Goal: Task Accomplishment & Management: Use online tool/utility

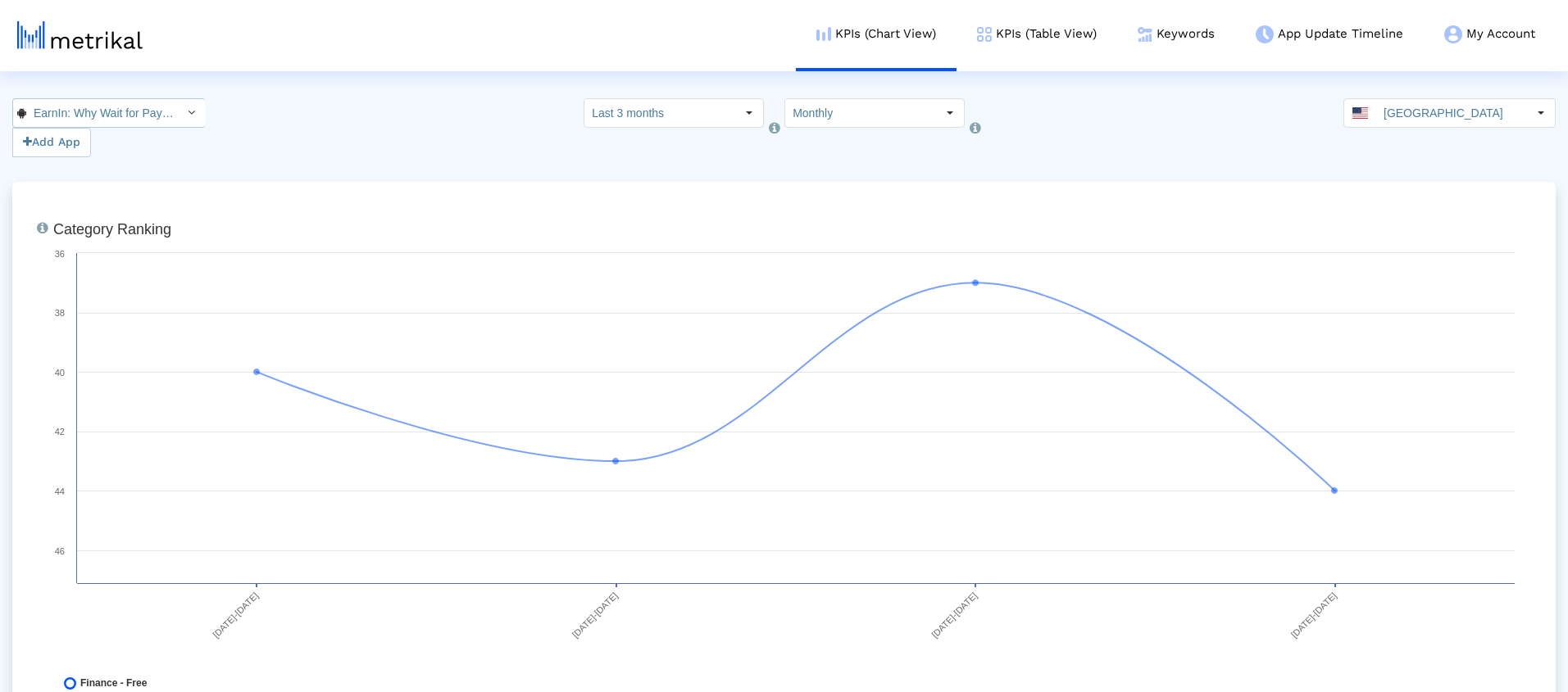
click at [161, 110] on div "EarnIn: Why Wait for Payday? < com.activehours >" at bounding box center [95, 112] width 164 height 27
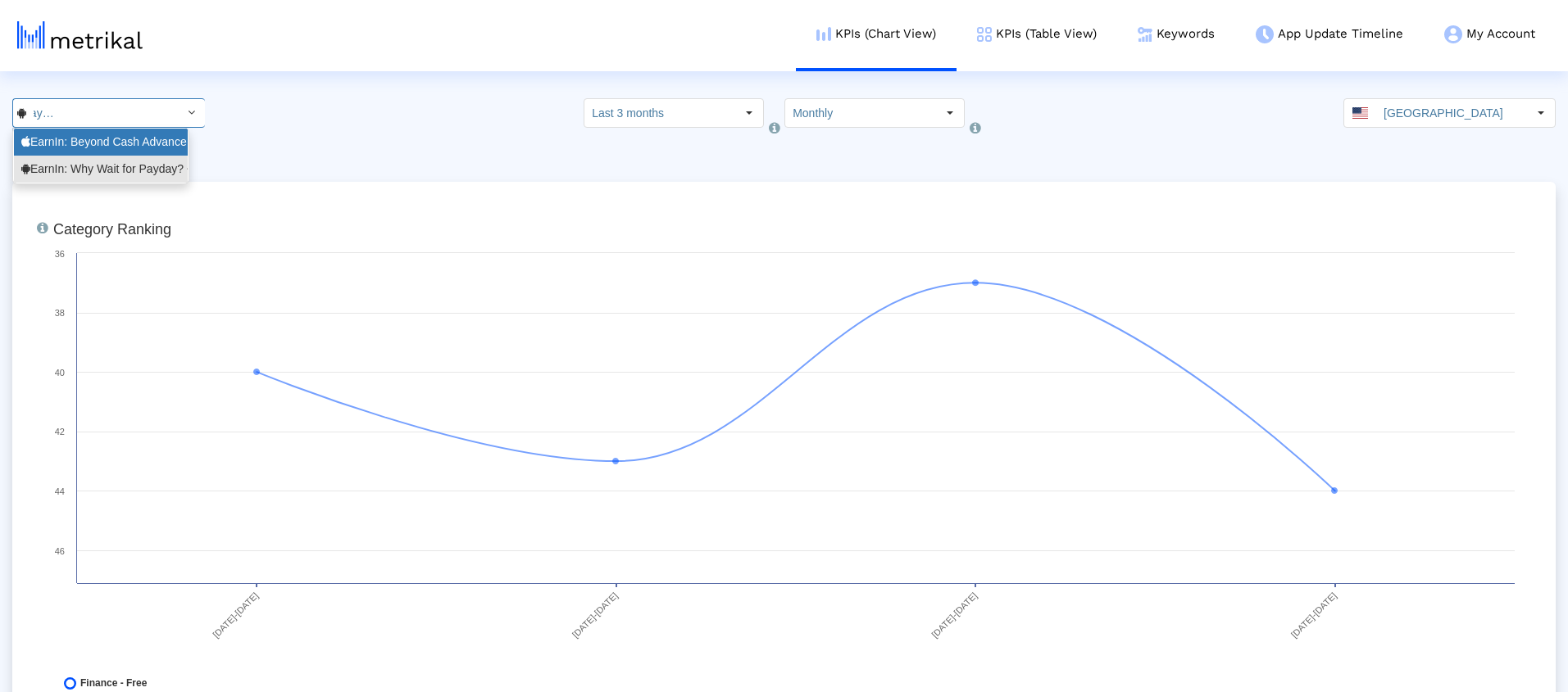
click at [160, 142] on div "EarnIn: Beyond Cash Advance <723815926>" at bounding box center [101, 142] width 159 height 15
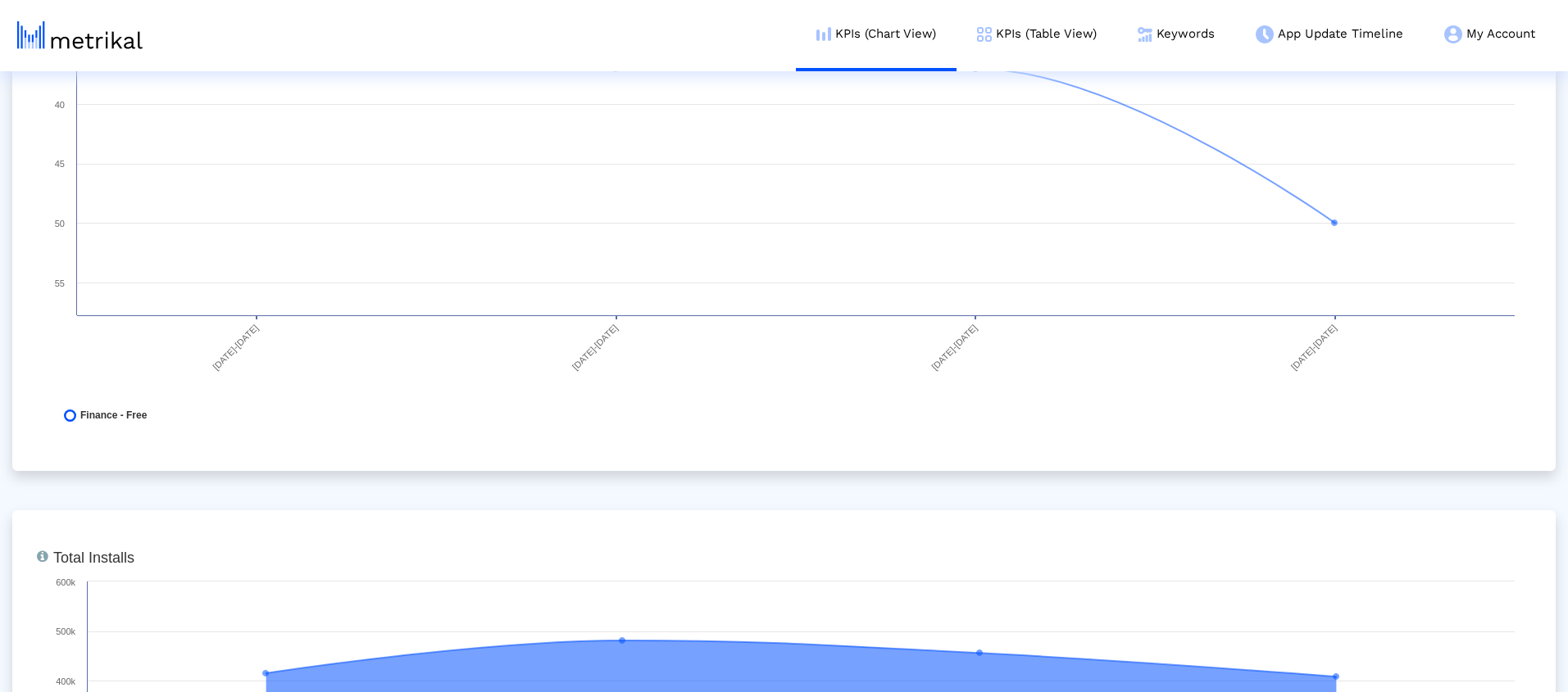
scroll to position [0, 0]
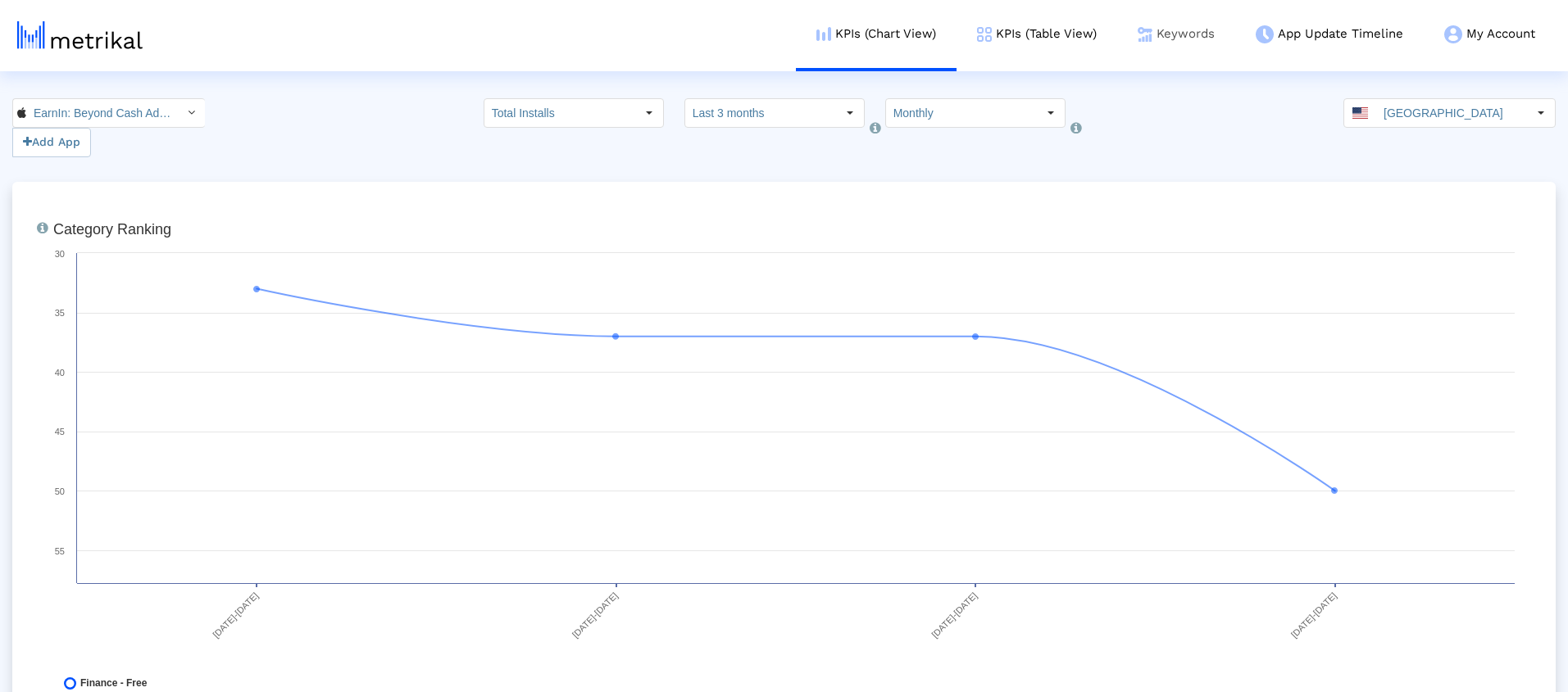
click at [1189, 35] on link "Keywords" at bounding box center [1175, 33] width 118 height 68
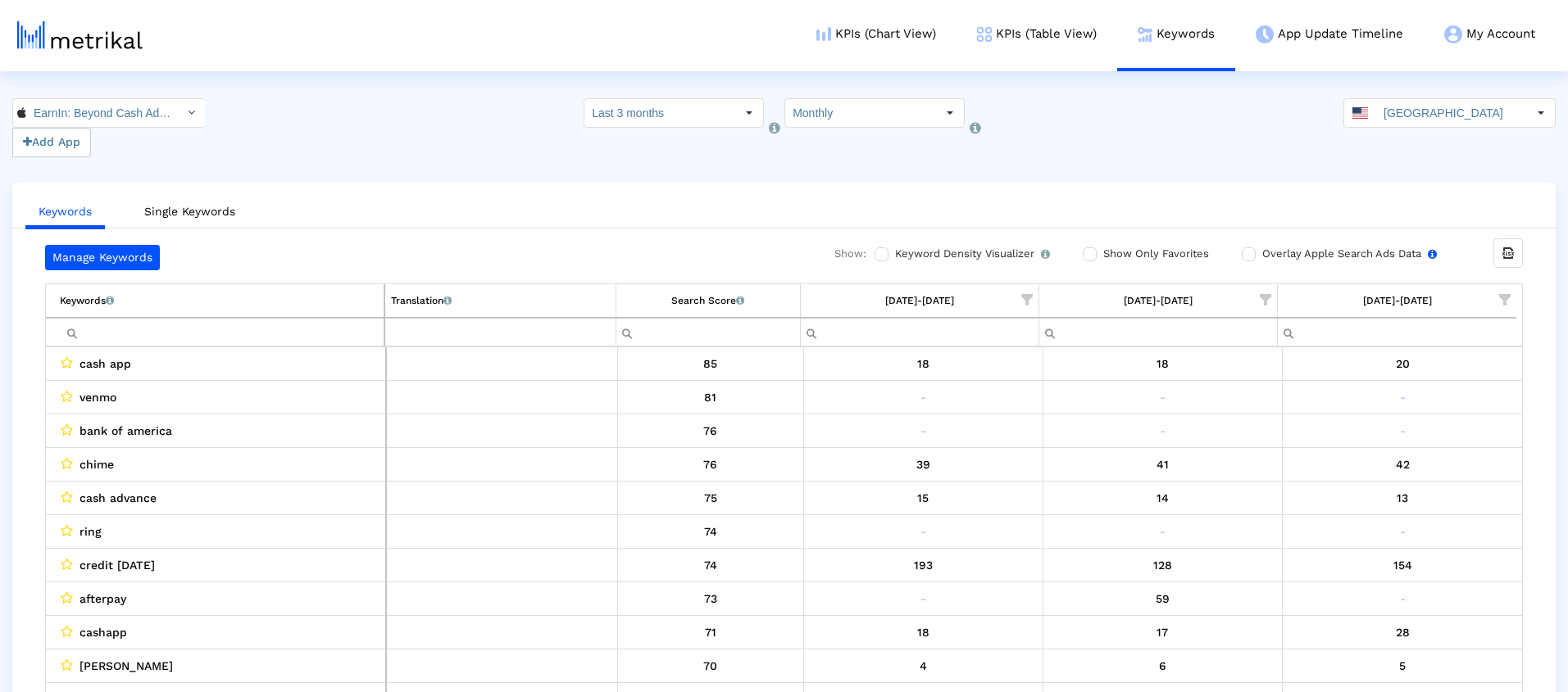
click at [1245, 254] on input "Overlay Apple Search Ads Data Turn this on to view Apple Search Ads metrics (in…" at bounding box center [1247, 254] width 10 height 10
checkbox input "true"
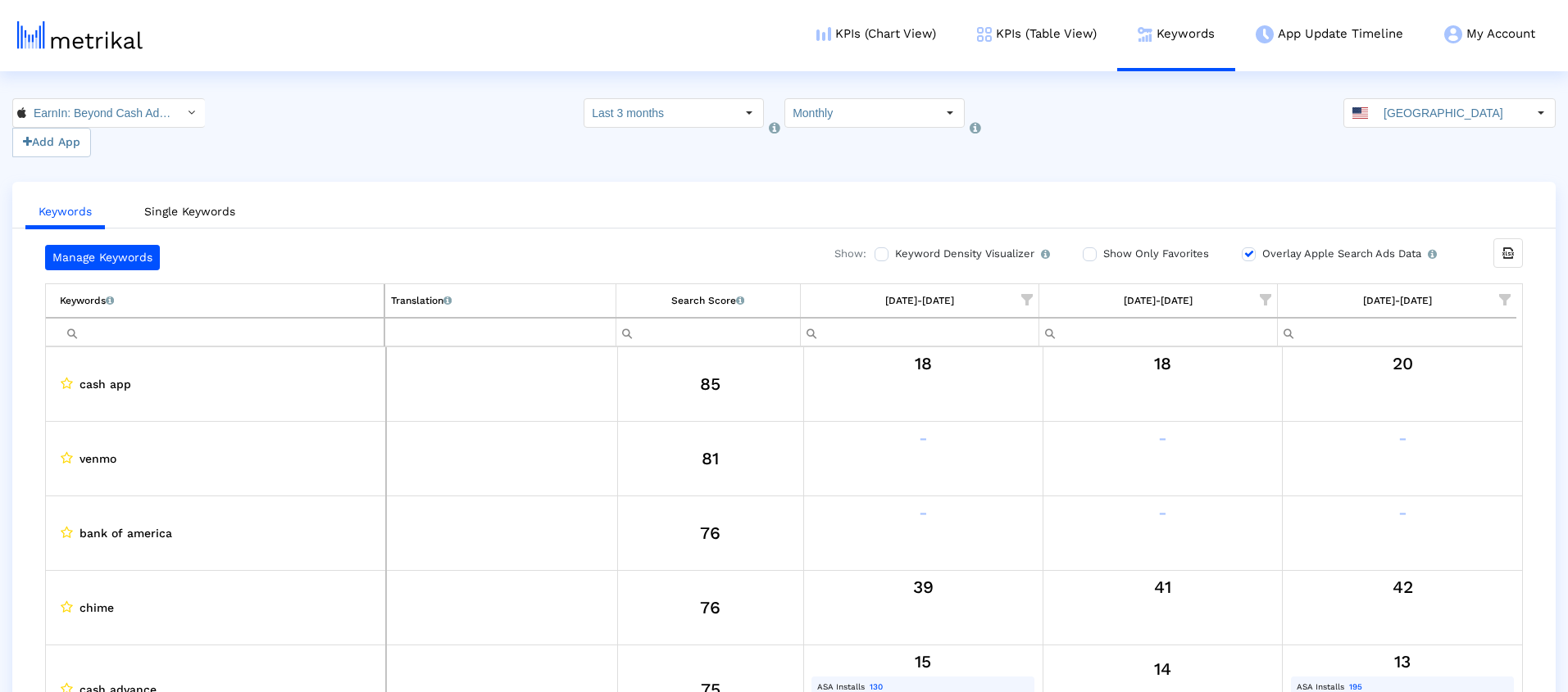
scroll to position [223, 0]
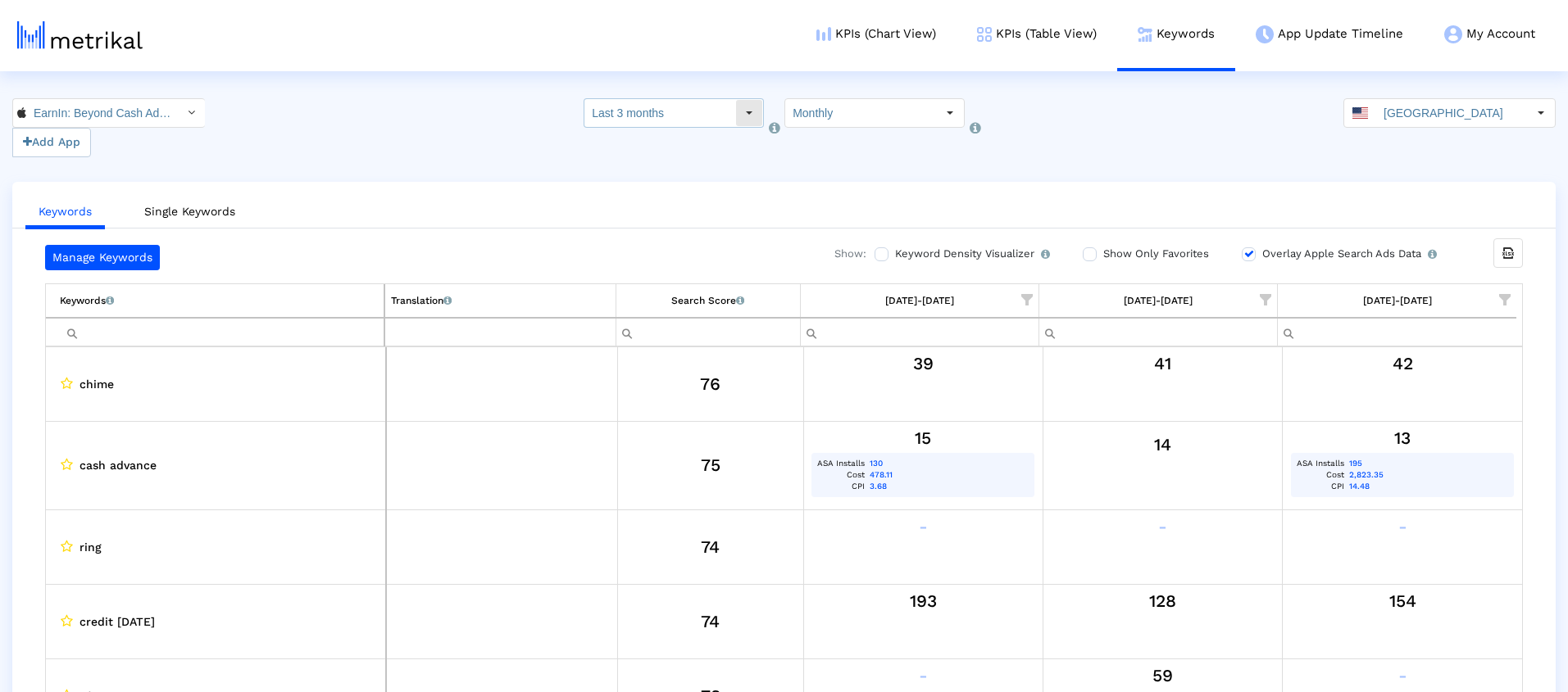
click at [720, 118] on input "Last 3 months" at bounding box center [660, 112] width 151 height 27
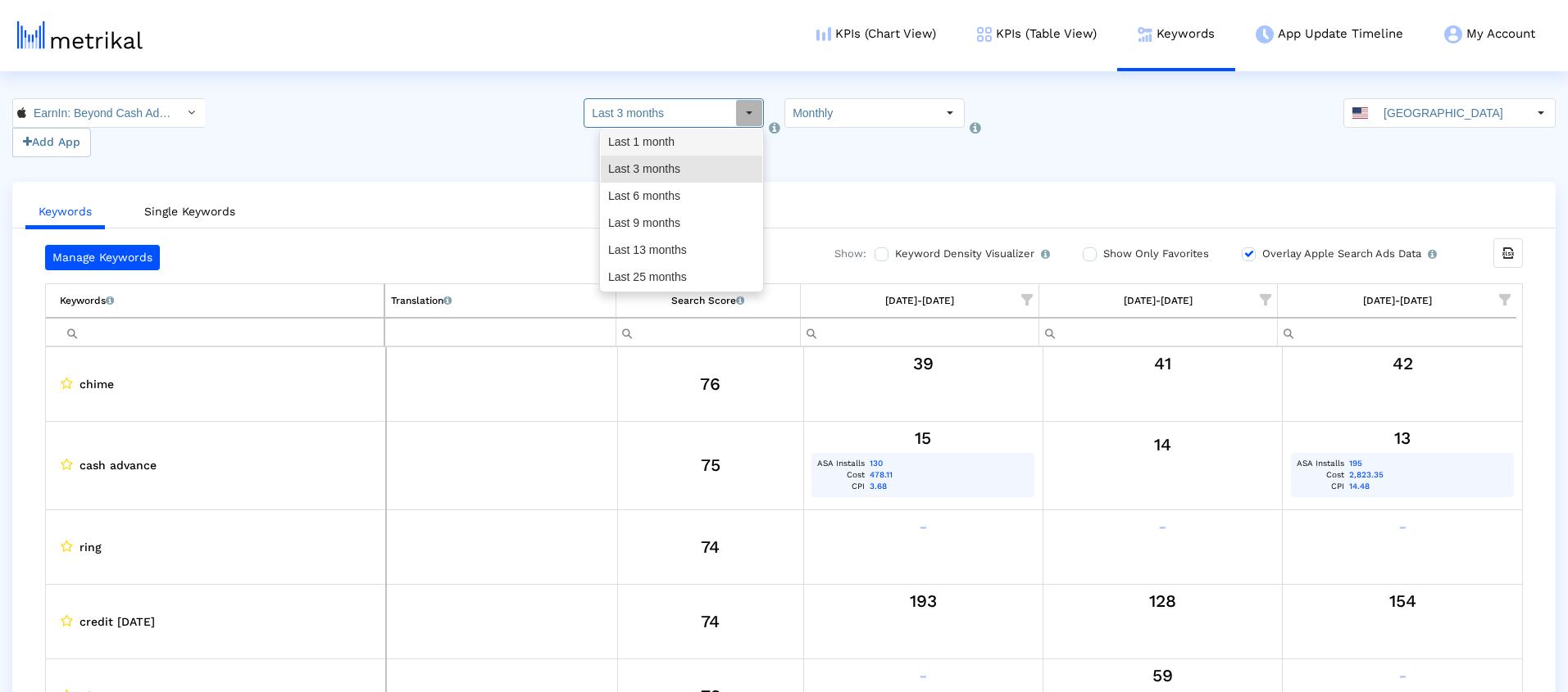
click at [684, 141] on div "Last 1 month" at bounding box center [681, 142] width 162 height 27
type input "Last 1 month"
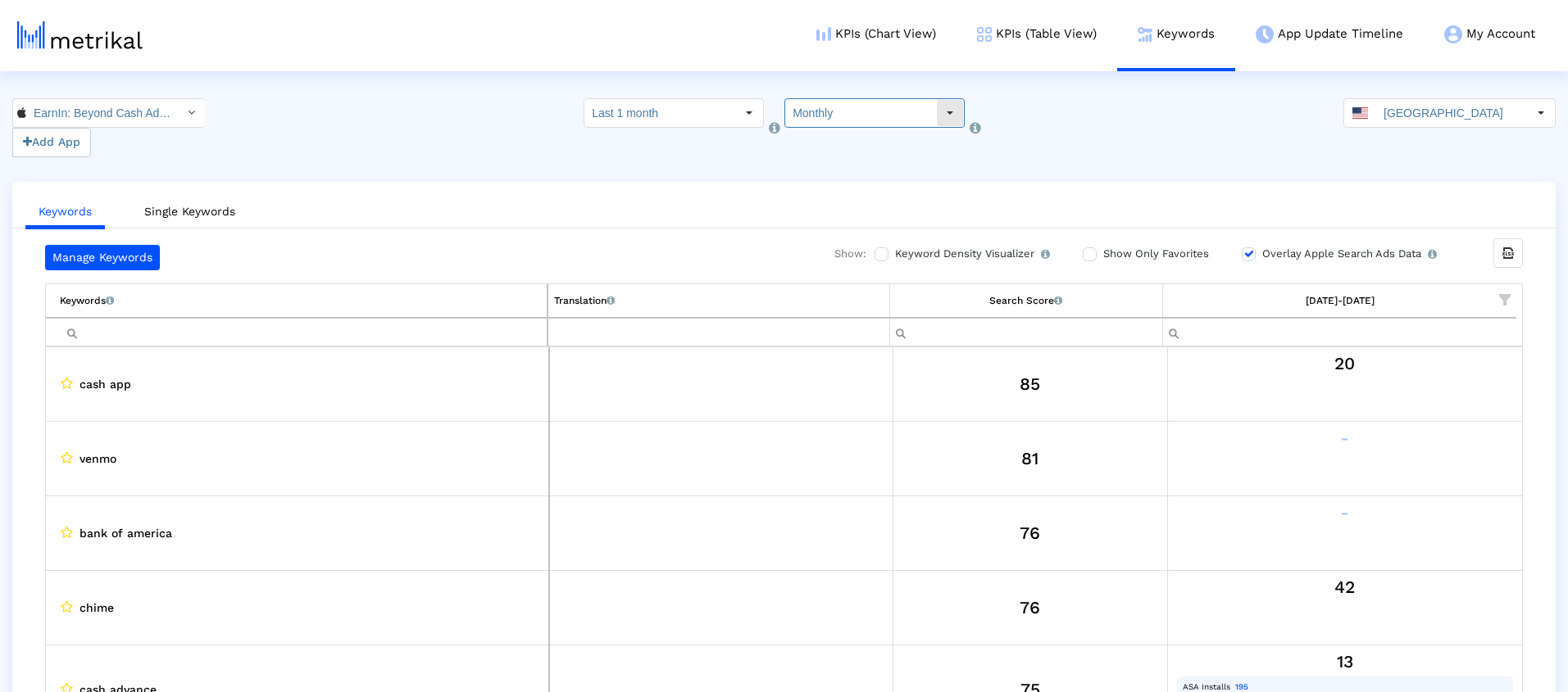
click at [937, 121] on div "Select" at bounding box center [949, 112] width 27 height 27
click at [886, 142] on div "Weekly" at bounding box center [867, 142] width 162 height 27
type input "Weekly"
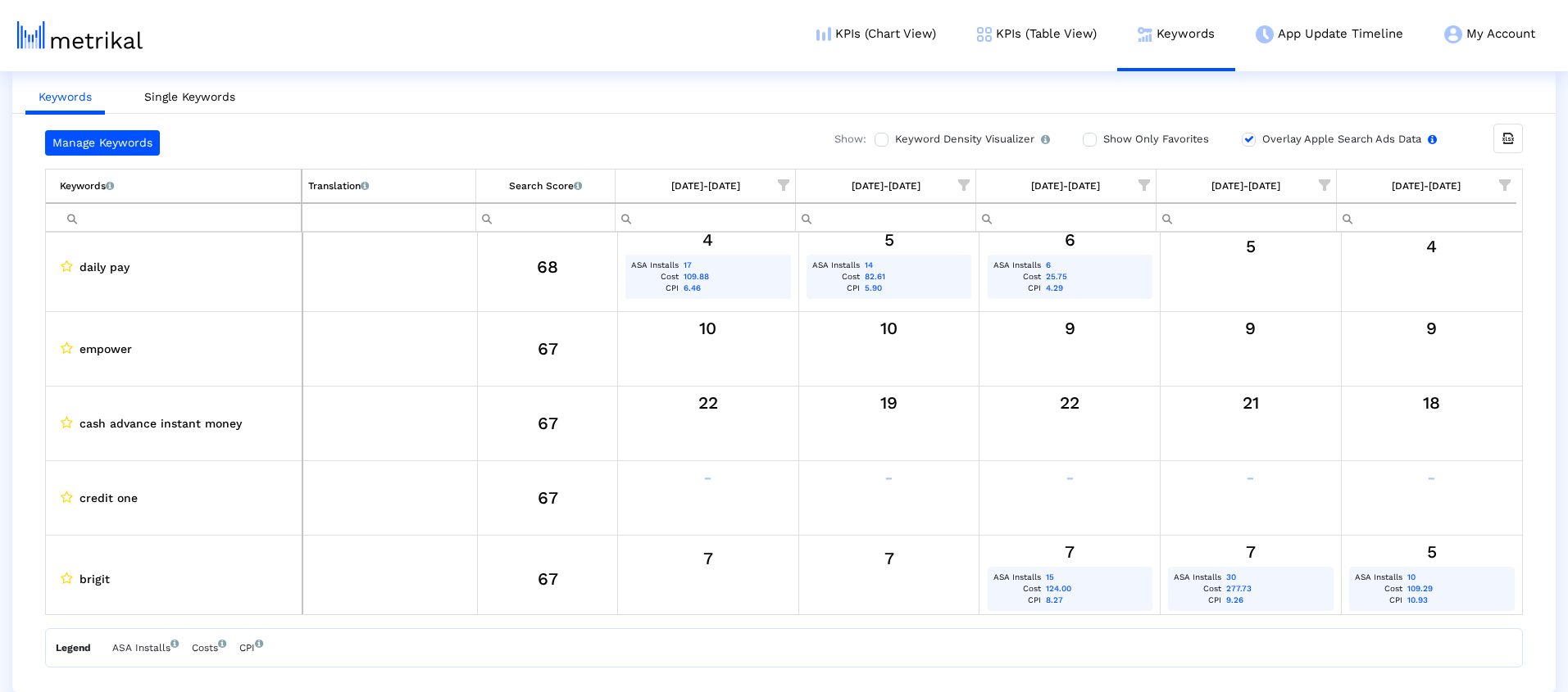
scroll to position [940, 0]
